Goal: Information Seeking & Learning: Learn about a topic

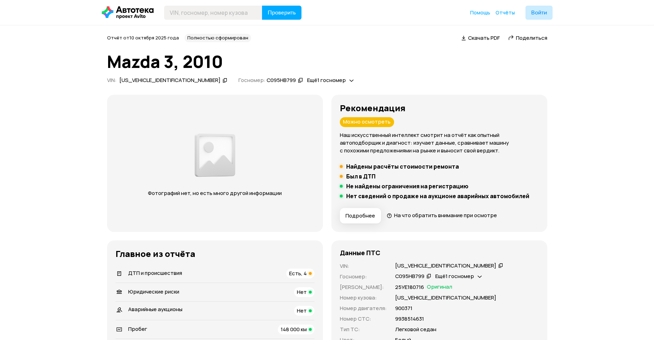
click at [296, 277] on span "Есть, 4" at bounding box center [298, 273] width 18 height 7
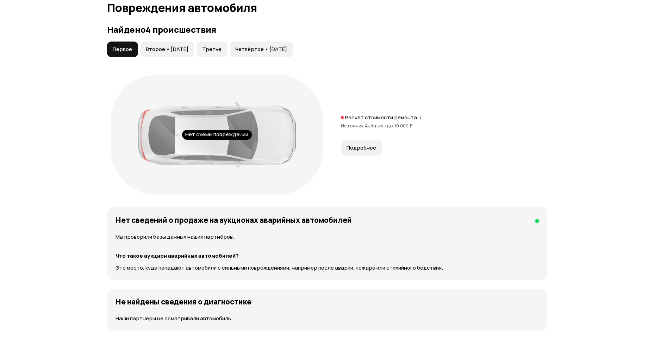
scroll to position [729, 0]
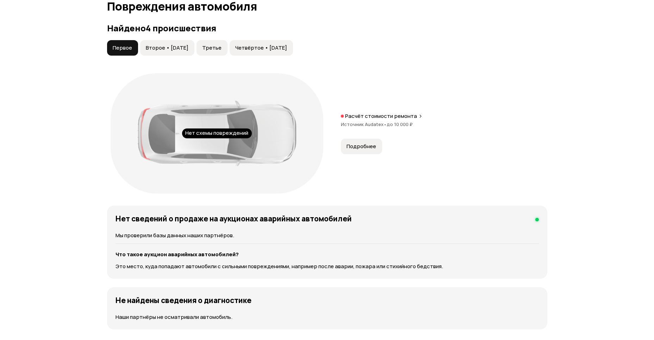
click at [365, 145] on span "Подробнее" at bounding box center [361, 146] width 30 height 7
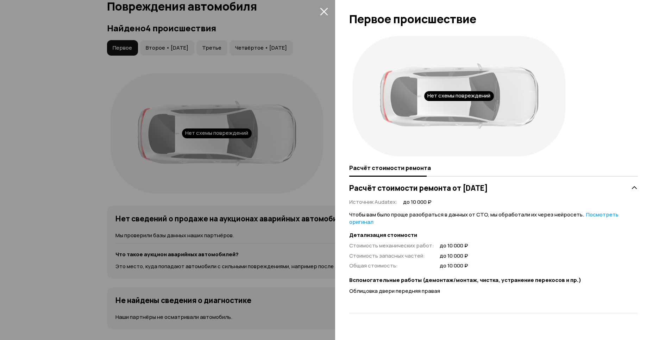
click at [324, 11] on icon "закрыть" at bounding box center [324, 12] width 8 height 8
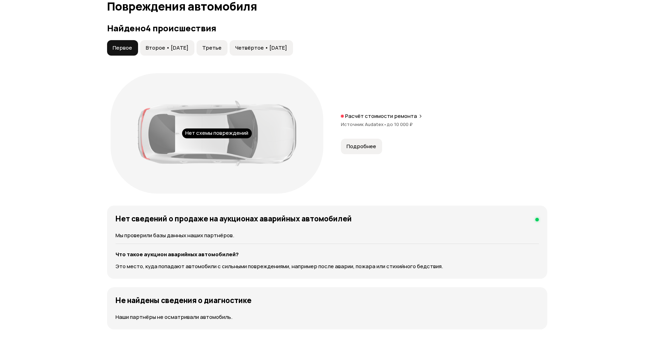
click at [159, 48] on span "Второе • [DATE]" at bounding box center [167, 47] width 43 height 7
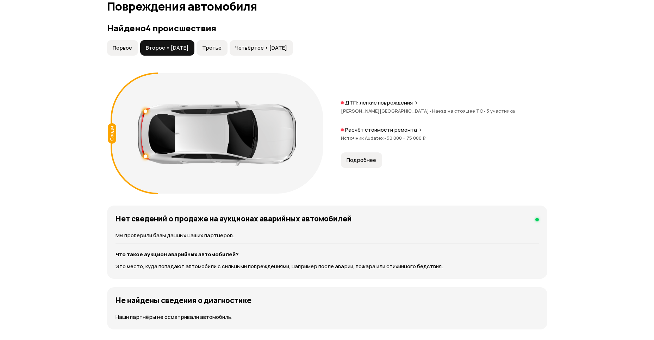
click at [221, 51] on span "Третье" at bounding box center [211, 47] width 19 height 7
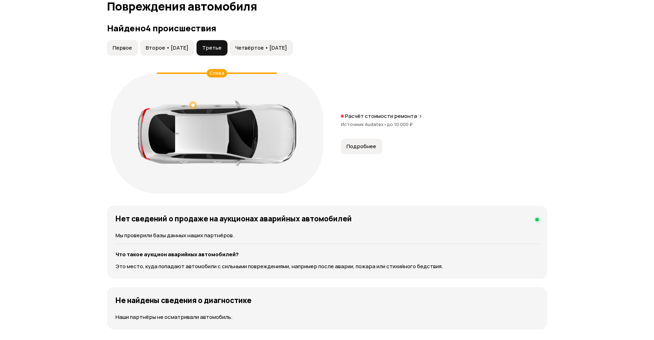
click at [261, 48] on span "Четвёртое • [DATE]" at bounding box center [261, 47] width 52 height 7
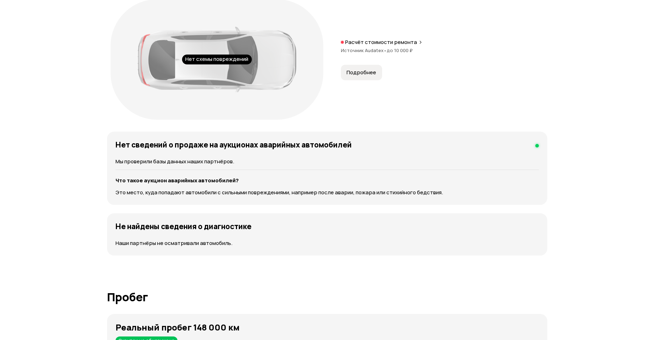
scroll to position [803, 0]
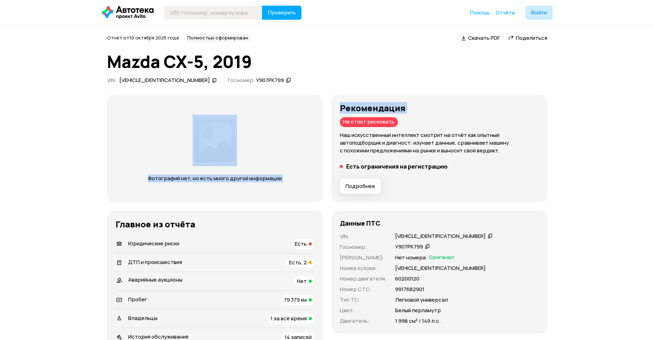
drag, startPoint x: 406, startPoint y: 119, endPoint x: 326, endPoint y: 118, distance: 80.9
click at [326, 118] on div "Фотографий нет, но есть много другой информации Рекомендация Не стоит рисковать…" at bounding box center [327, 241] width 440 height 293
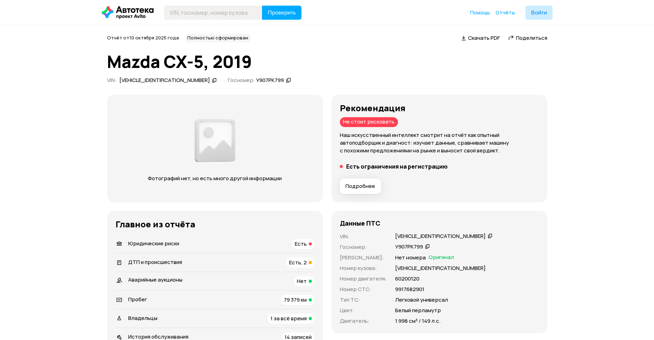
click at [456, 190] on div "Подробнее" at bounding box center [439, 186] width 204 height 21
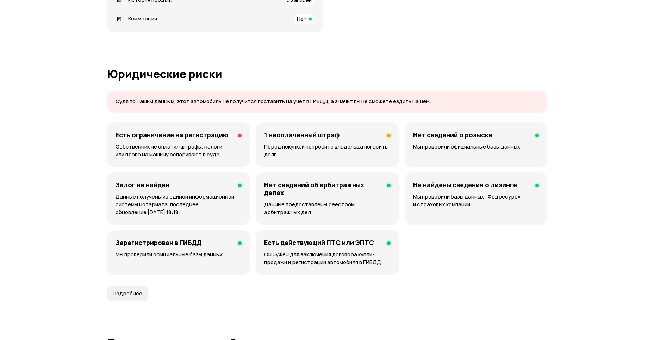
scroll to position [357, 0]
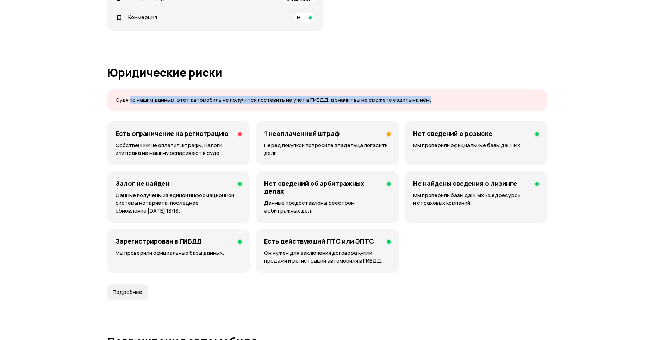
drag, startPoint x: 129, startPoint y: 99, endPoint x: 442, endPoint y: 106, distance: 313.3
click at [442, 106] on div "Судя по нашим данным, этот автомобиль не получится поставить на учёт в ГИБДД, а…" at bounding box center [327, 100] width 440 height 22
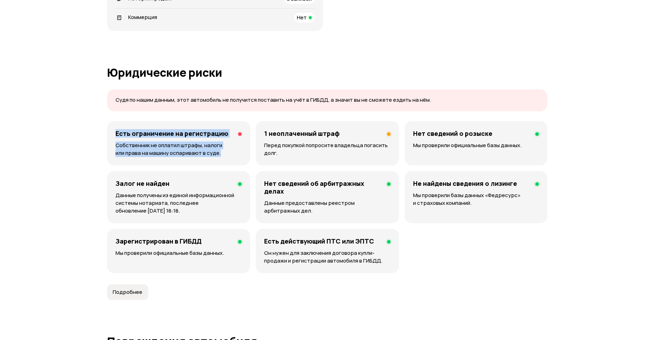
drag, startPoint x: 234, startPoint y: 157, endPoint x: 99, endPoint y: 118, distance: 140.1
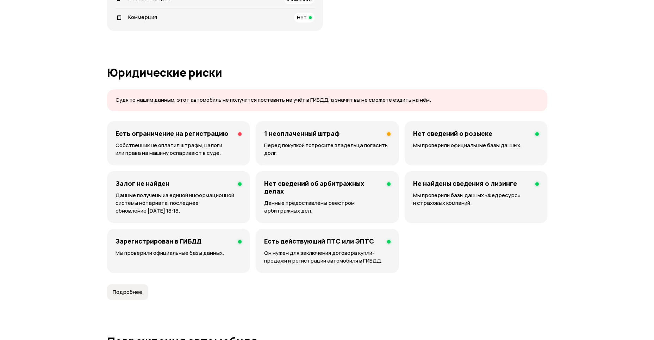
click at [220, 284] on article "Юридические риски Судя по нашим данным, этот автомобиль не получится поставить …" at bounding box center [327, 183] width 440 height 234
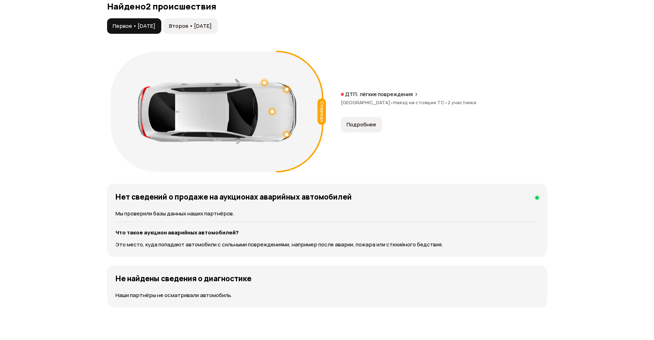
scroll to position [714, 0]
click at [369, 123] on span "Подробнее" at bounding box center [361, 124] width 30 height 7
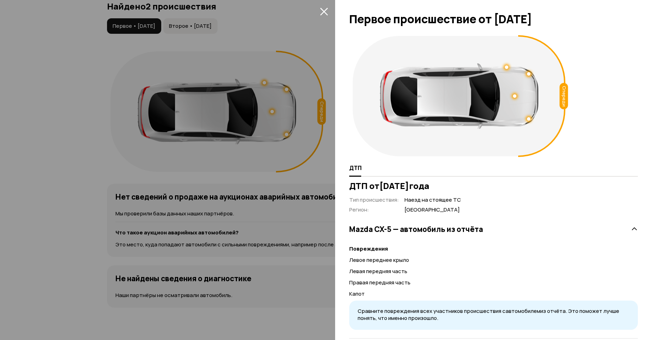
click at [320, 11] on icon "закрыть" at bounding box center [324, 11] width 8 height 8
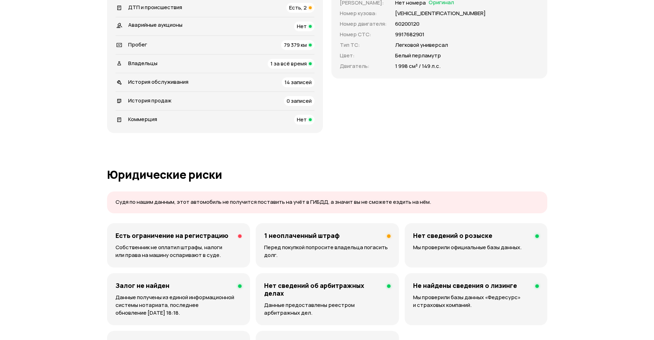
scroll to position [255, 0]
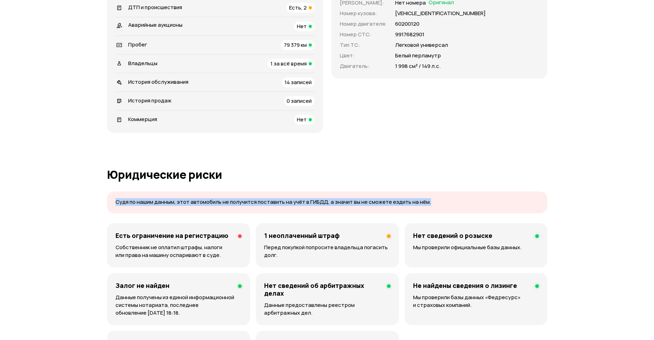
drag, startPoint x: 105, startPoint y: 203, endPoint x: 558, endPoint y: 210, distance: 453.3
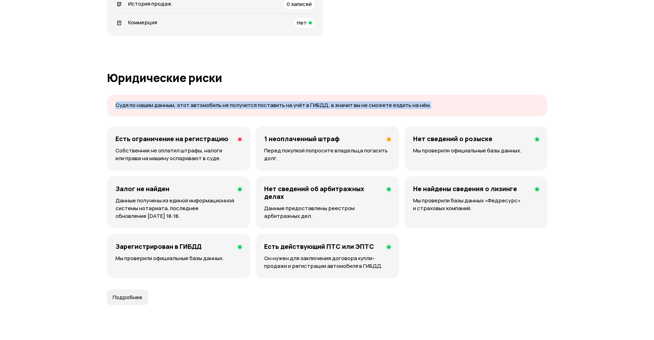
scroll to position [357, 0]
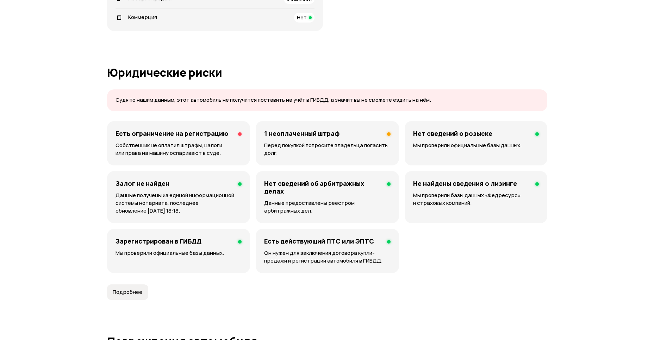
click at [235, 150] on p "Собственник не оплатил штрафы, налоги или права на машину оспаривают в суде." at bounding box center [178, 148] width 126 height 15
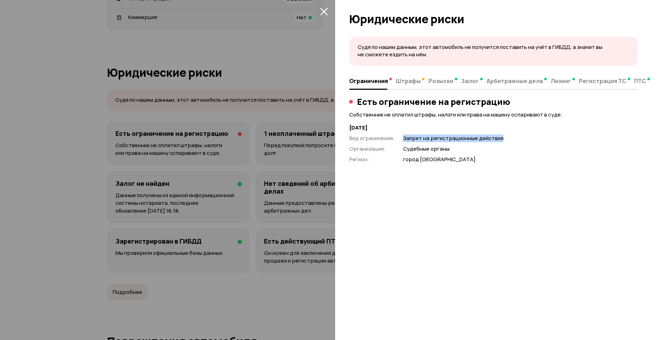
drag, startPoint x: 400, startPoint y: 138, endPoint x: 526, endPoint y: 141, distance: 126.0
click at [526, 141] on div "Вид ограничения : Запрет на регистрационные действия Организация : Судебные орг…" at bounding box center [493, 148] width 289 height 29
drag, startPoint x: 348, startPoint y: 116, endPoint x: 560, endPoint y: 128, distance: 211.5
click at [560, 128] on div "Судя по нашим данным, этот автомобиль не получится поставить на учёт в ГИБДД, а…" at bounding box center [497, 186] width 324 height 308
click at [323, 13] on icon "закрыть" at bounding box center [324, 12] width 8 height 8
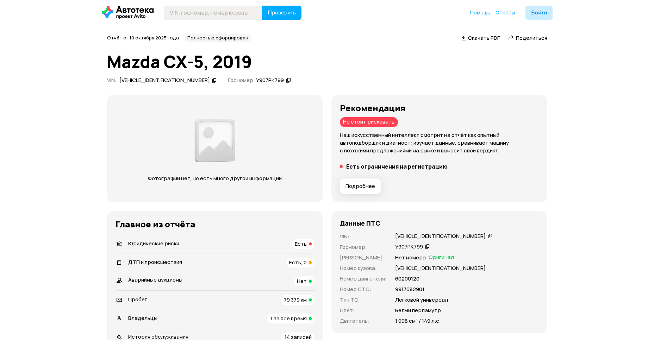
scroll to position [0, 0]
